Goal: Task Accomplishment & Management: Use online tool/utility

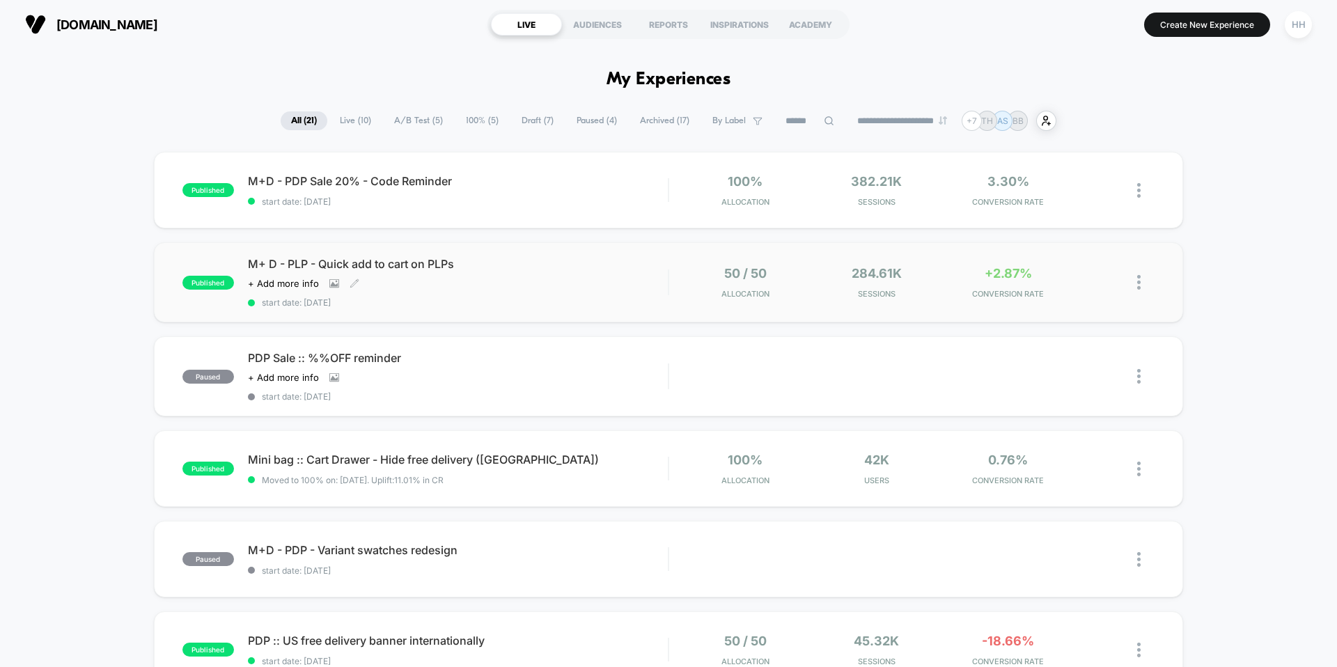
click at [382, 265] on span "M+ D - PLP - Quick add to cart on PLPs" at bounding box center [458, 264] width 420 height 14
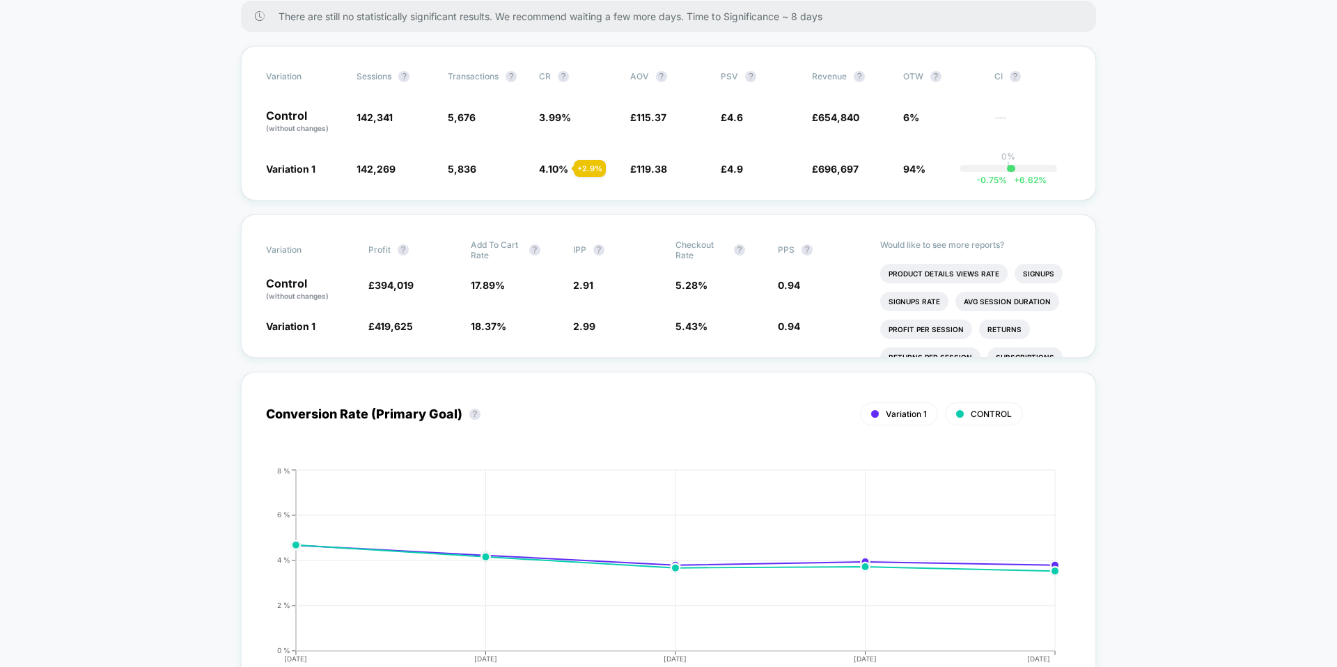
scroll to position [450, 0]
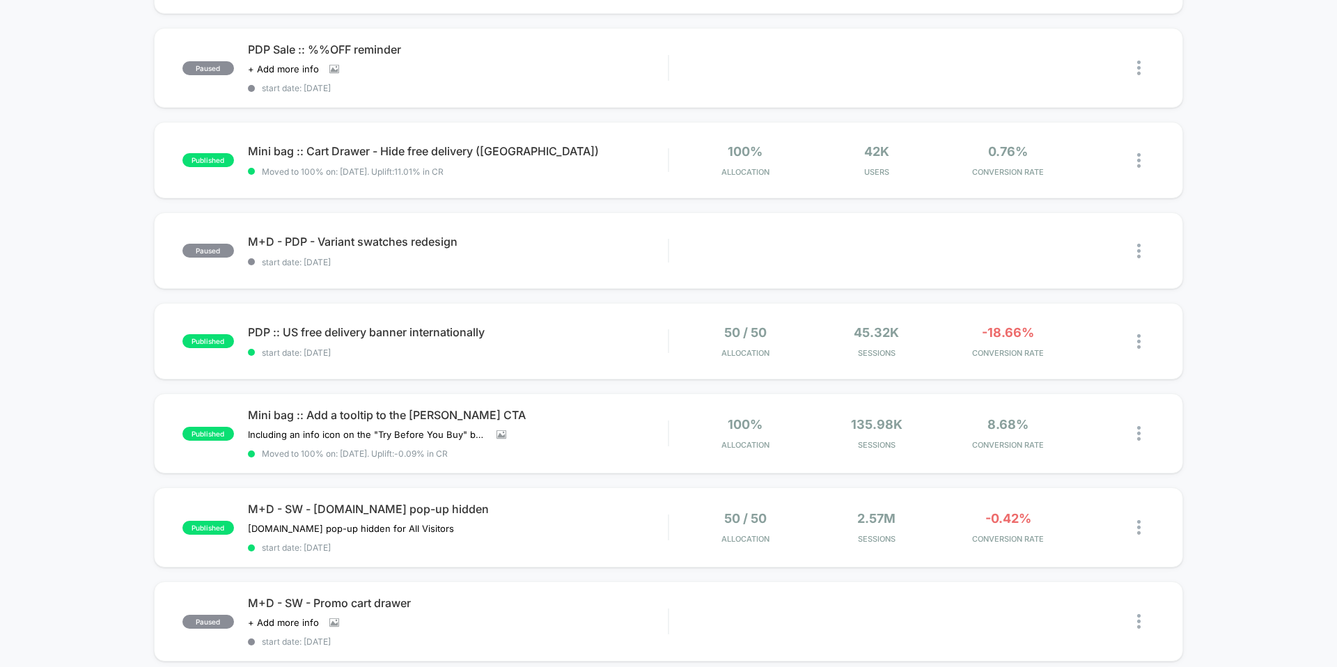
scroll to position [305, 0]
